Goal: Transaction & Acquisition: Purchase product/service

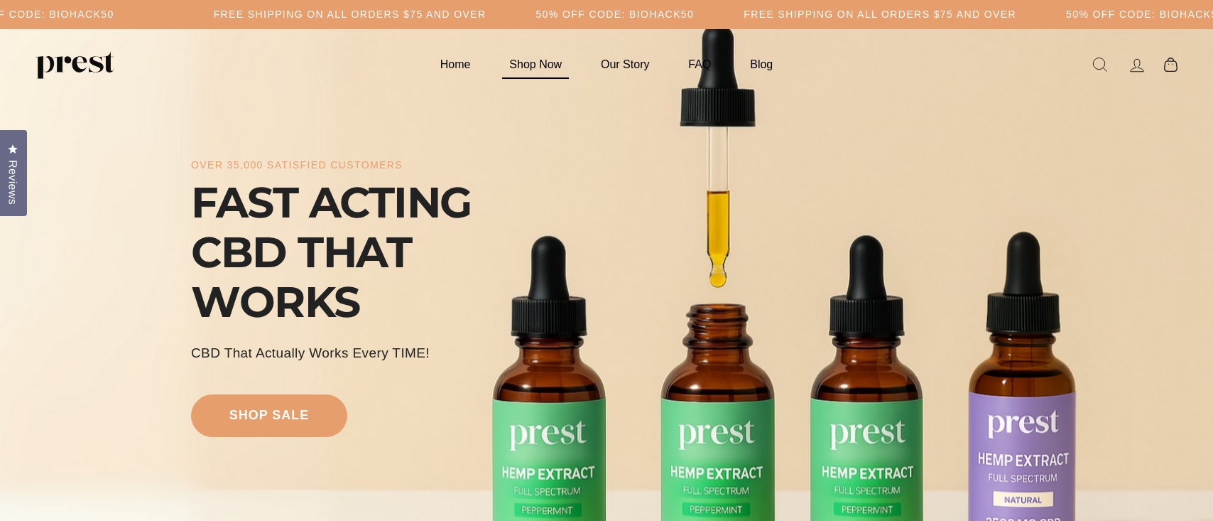
click at [548, 66] on link "Shop Now" at bounding box center [536, 64] width 88 height 28
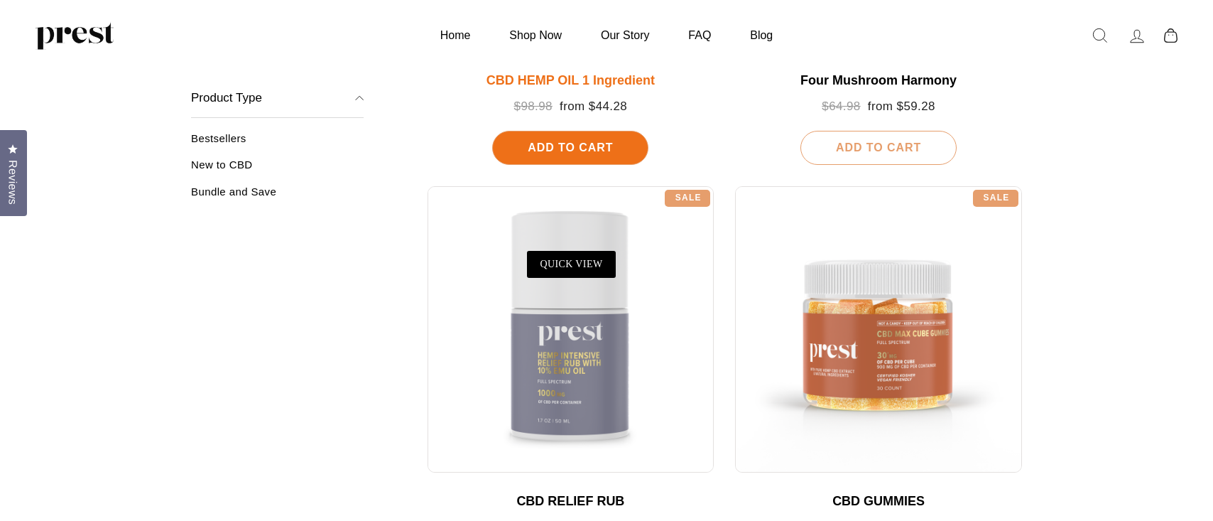
scroll to position [573, 0]
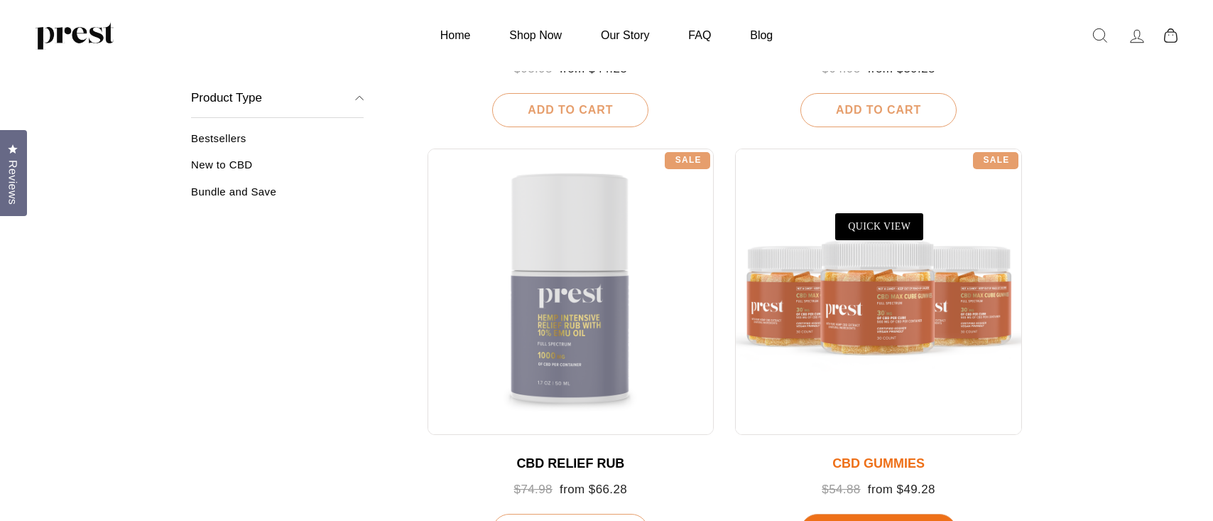
click at [842, 289] on div at bounding box center [878, 291] width 287 height 287
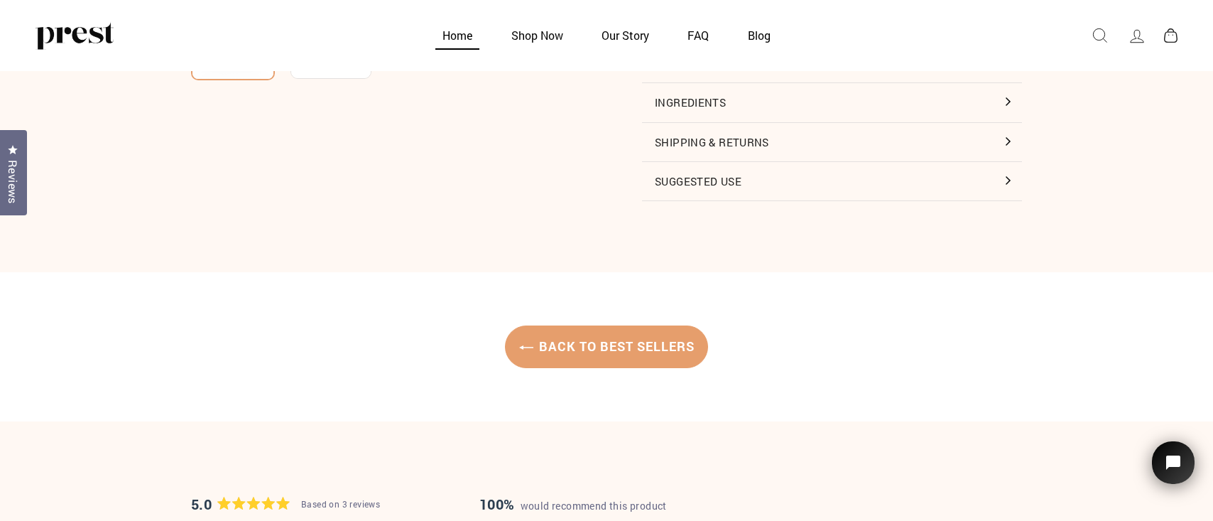
scroll to position [500, 0]
